Goal: Information Seeking & Learning: Learn about a topic

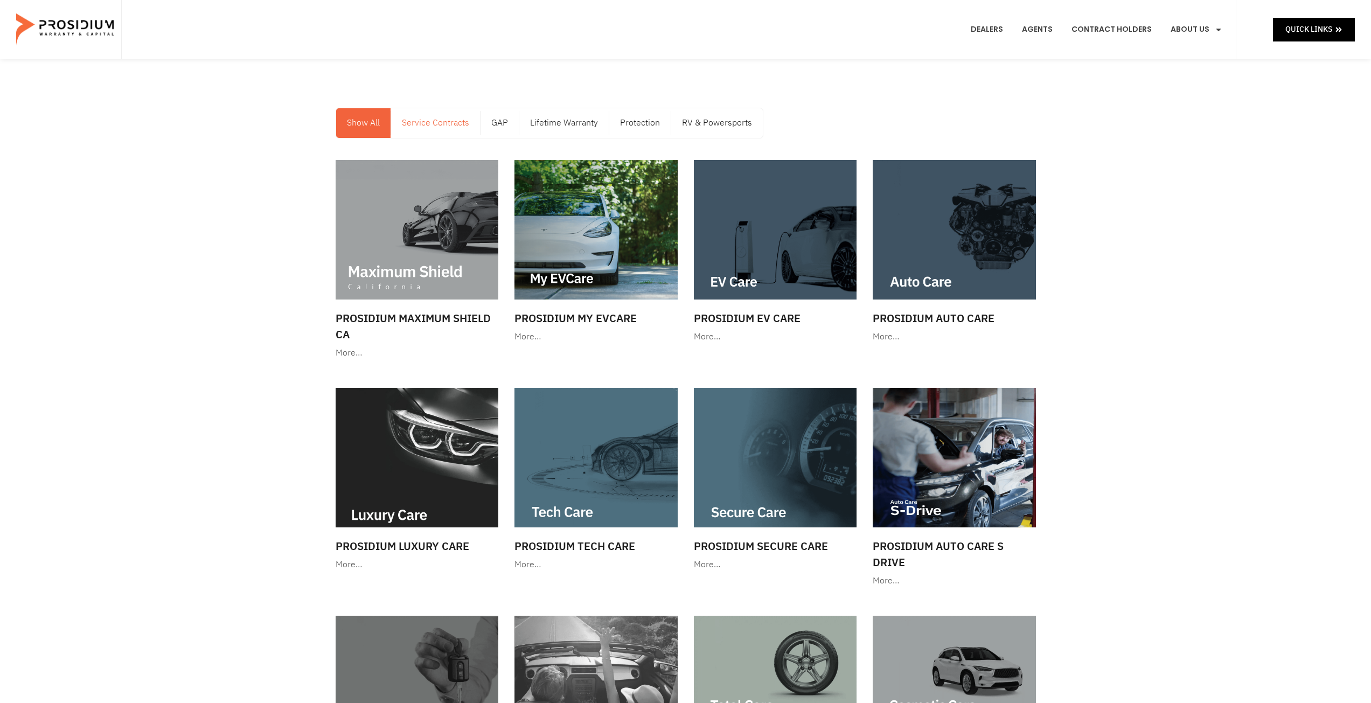
click at [435, 130] on link "Service Contracts" at bounding box center [435, 123] width 89 height 30
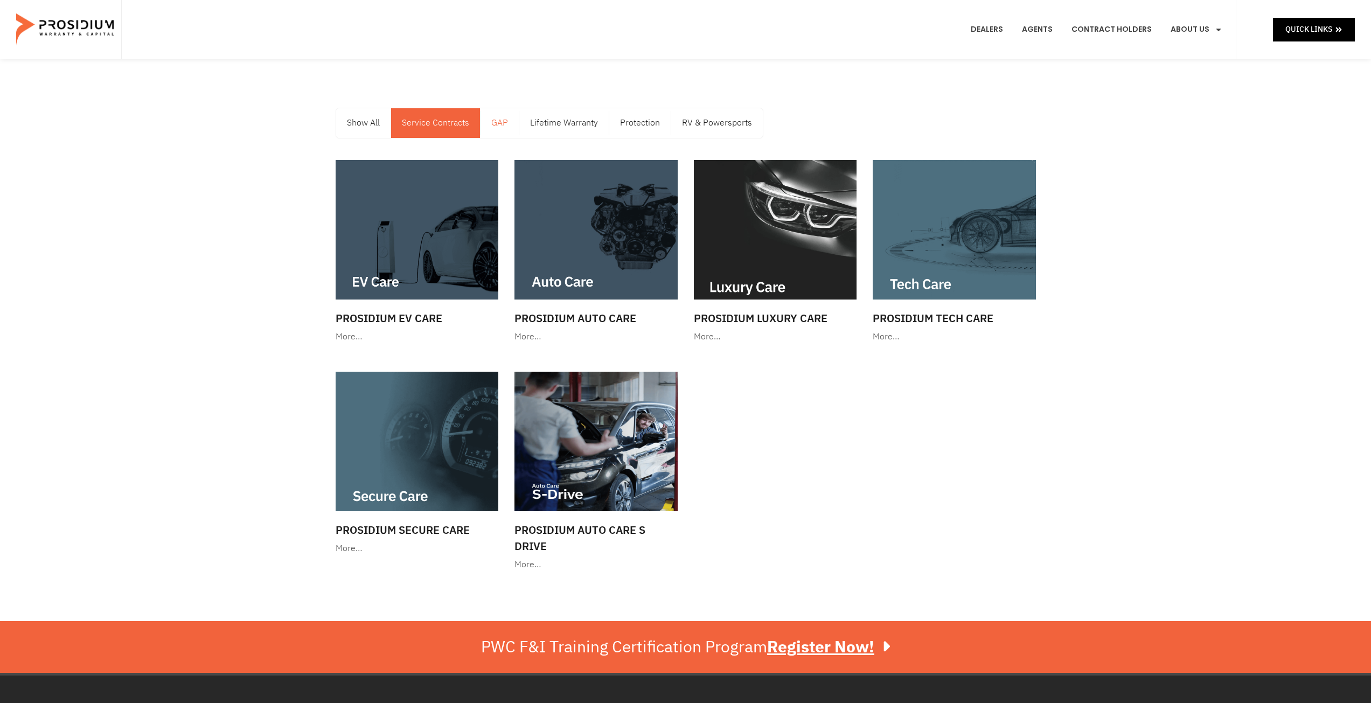
click at [504, 117] on link "GAP" at bounding box center [500, 123] width 38 height 30
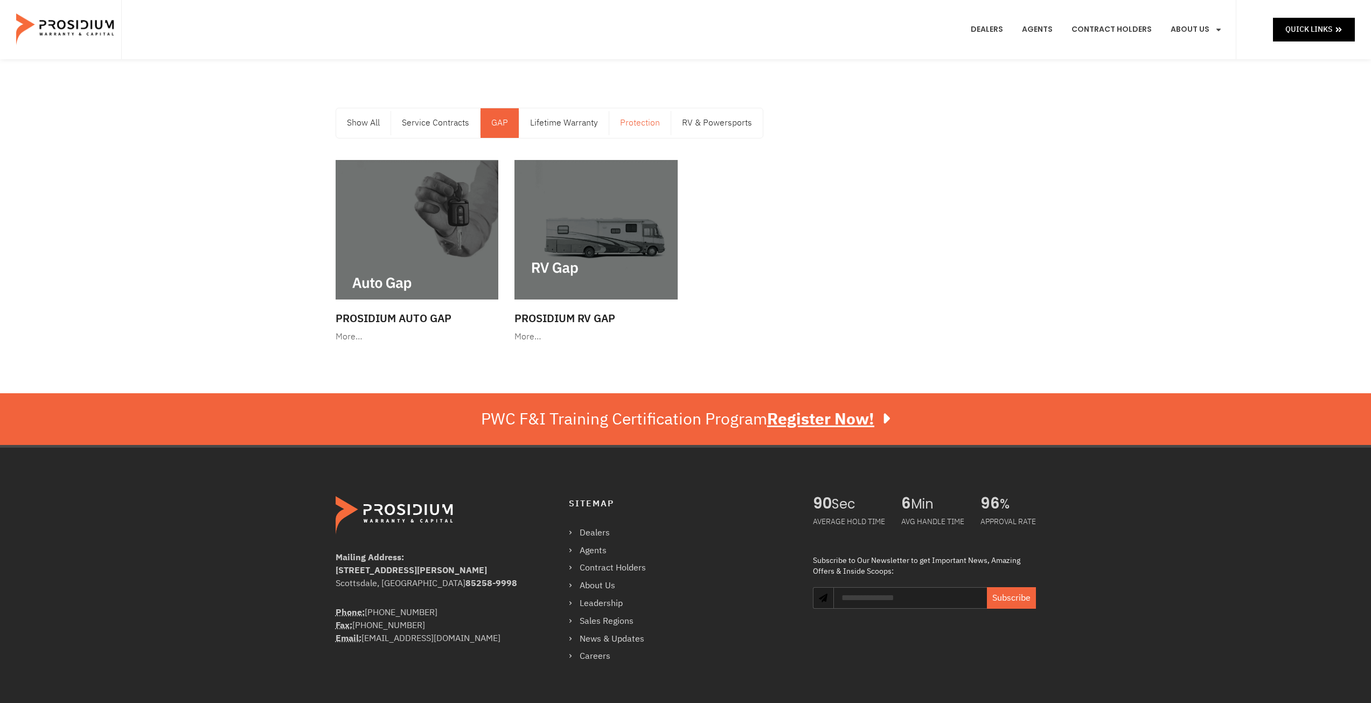
click at [635, 122] on link "Protection" at bounding box center [639, 123] width 61 height 30
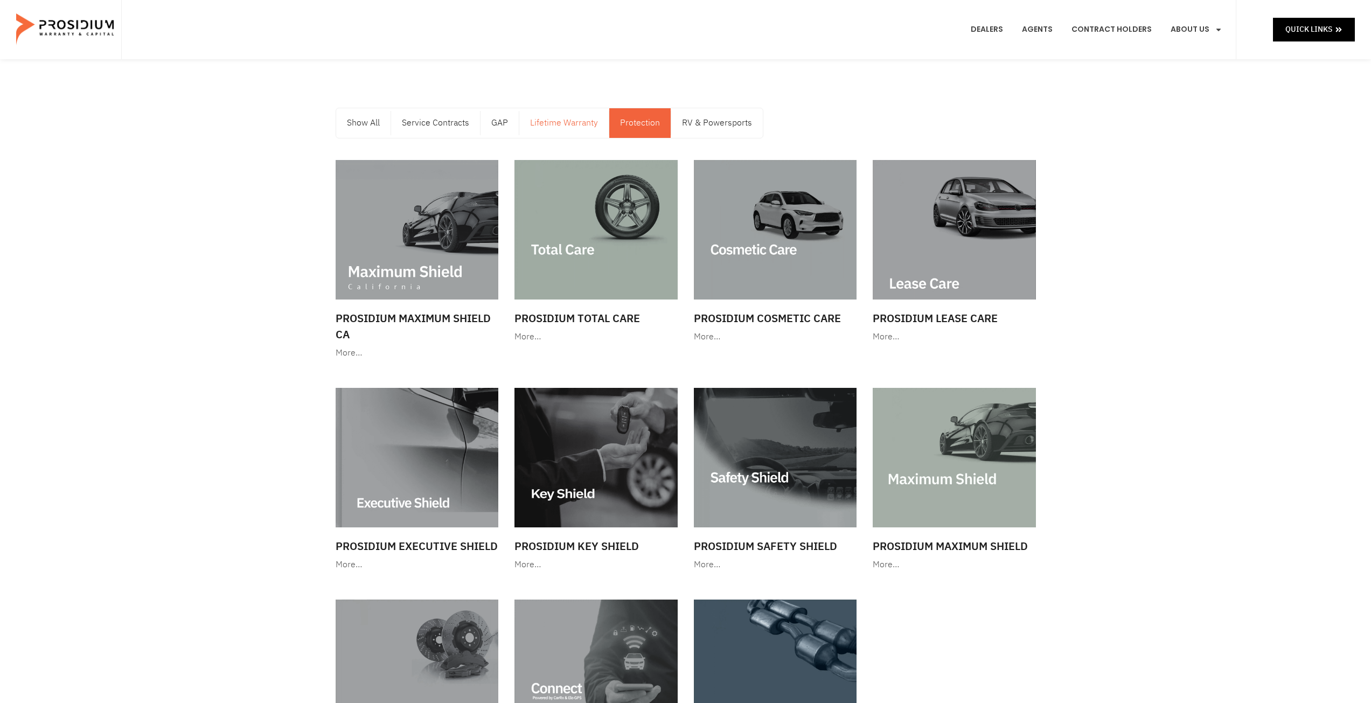
click at [574, 127] on link "Lifetime Warranty" at bounding box center [563, 123] width 89 height 30
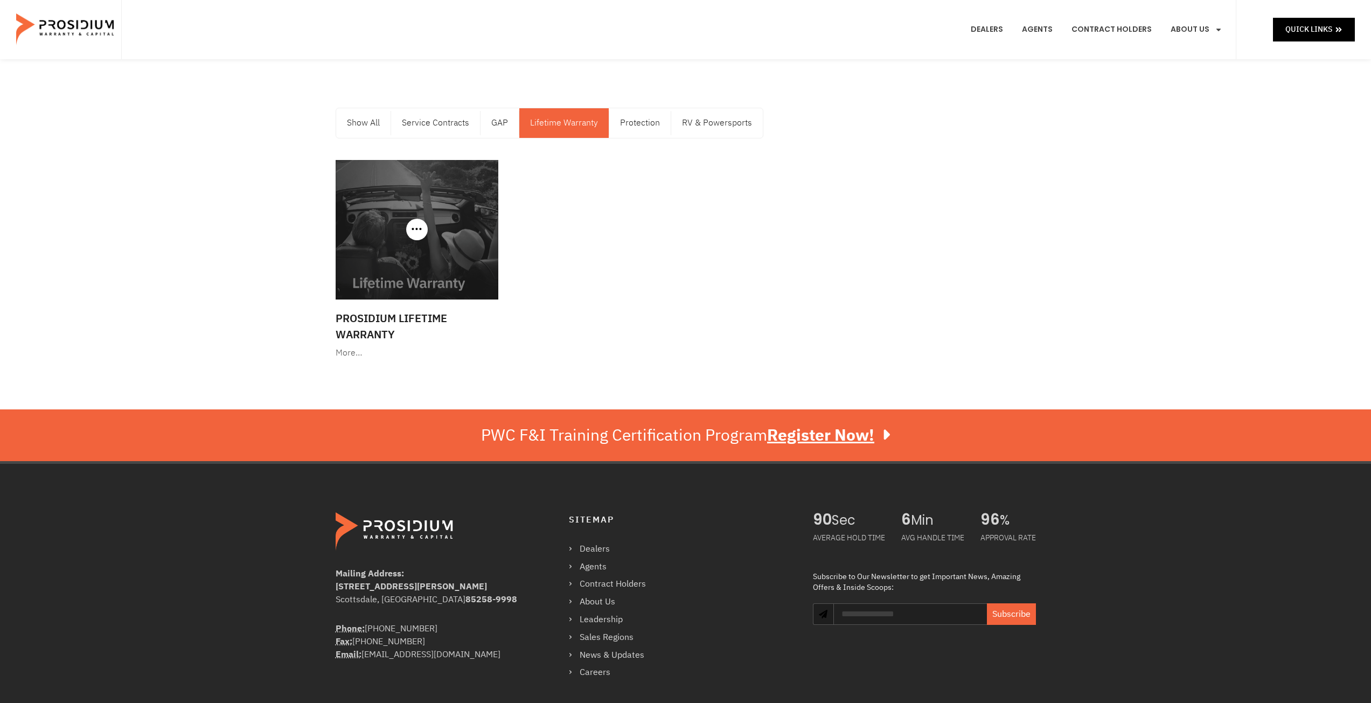
click at [356, 348] on div "More…" at bounding box center [417, 353] width 163 height 16
